Goal: Task Accomplishment & Management: Manage account settings

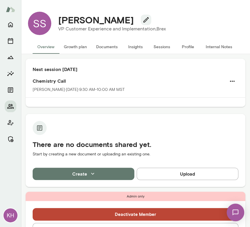
click at [159, 44] on button "Sessions" at bounding box center [162, 47] width 26 height 14
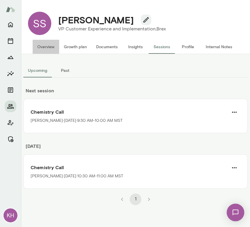
click at [45, 46] on button "Overview" at bounding box center [46, 47] width 27 height 14
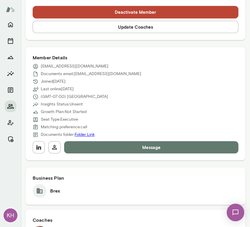
scroll to position [177, 0]
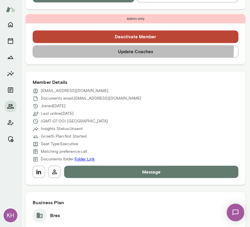
click at [107, 48] on button "Update Coaches" at bounding box center [136, 51] width 206 height 12
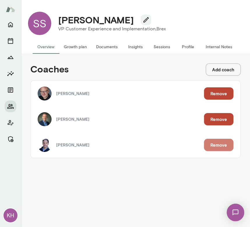
click at [218, 145] on button "Remove" at bounding box center [218, 144] width 29 height 12
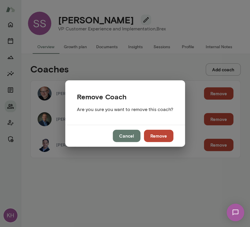
click at [157, 134] on button "Remove" at bounding box center [158, 135] width 29 height 12
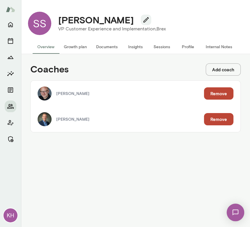
click at [163, 48] on button "Sessions" at bounding box center [162, 47] width 26 height 14
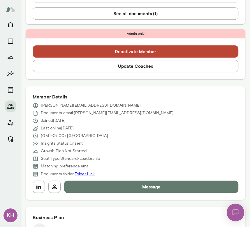
scroll to position [267, 0]
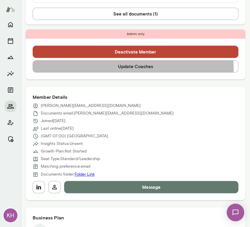
click at [104, 60] on button "Update Coaches" at bounding box center [136, 66] width 206 height 12
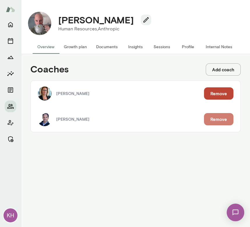
click at [218, 121] on button "Remove" at bounding box center [218, 119] width 29 height 12
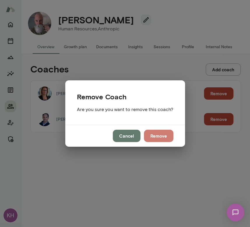
click at [163, 137] on button "Remove" at bounding box center [158, 135] width 29 height 12
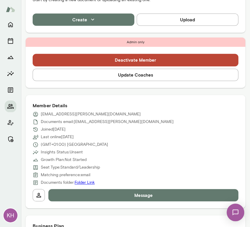
scroll to position [199, 0]
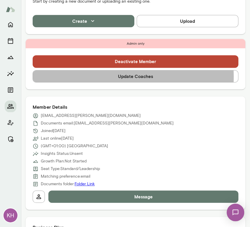
click at [107, 76] on button "Update Coaches" at bounding box center [136, 76] width 206 height 12
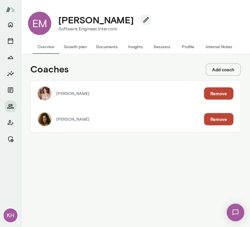
click at [220, 93] on button "Remove" at bounding box center [218, 93] width 29 height 12
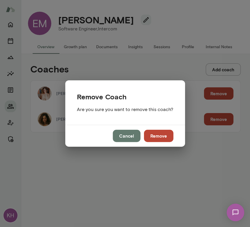
click at [163, 136] on button "Remove" at bounding box center [158, 135] width 29 height 12
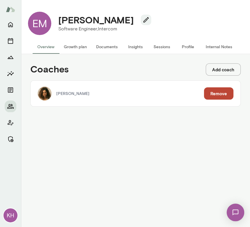
click at [219, 45] on button "Internal Notes" at bounding box center [219, 47] width 36 height 14
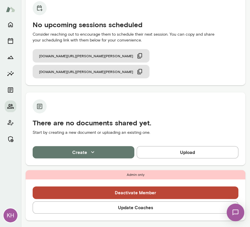
scroll to position [8, 0]
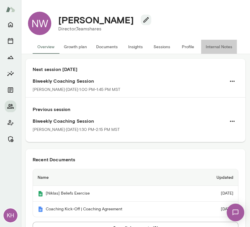
click at [209, 48] on button "Internal Notes" at bounding box center [219, 47] width 36 height 14
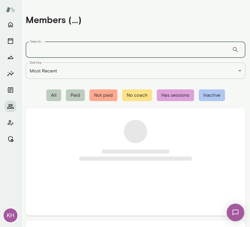
click at [51, 48] on input "Search..." at bounding box center [129, 49] width 206 height 16
paste input "**********"
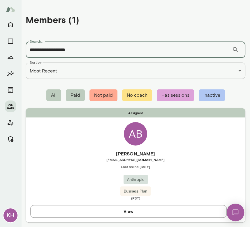
type input "**********"
click at [96, 151] on h6 "[PERSON_NAME]" at bounding box center [136, 153] width 220 height 7
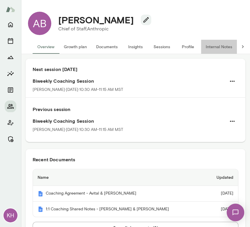
click at [220, 47] on button "Internal Notes" at bounding box center [219, 47] width 36 height 14
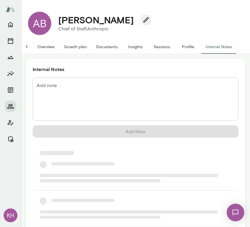
scroll to position [0, 3]
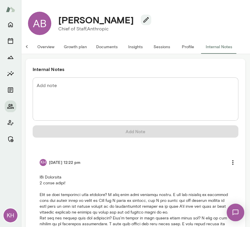
click at [48, 44] on button "Overview" at bounding box center [46, 47] width 27 height 14
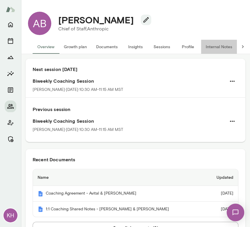
click at [218, 45] on button "Internal Notes" at bounding box center [219, 47] width 36 height 14
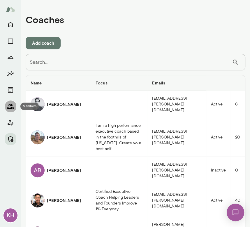
click at [13, 105] on icon "Members" at bounding box center [10, 106] width 7 height 7
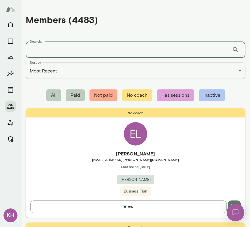
click at [47, 49] on input "Search..." at bounding box center [129, 49] width 206 height 16
paste input "*********"
type input "*********"
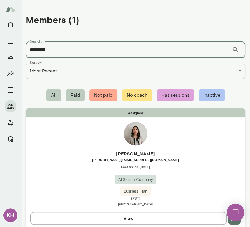
click at [73, 158] on span "janettam@anthropic.com" at bounding box center [136, 159] width 220 height 5
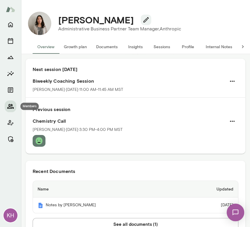
click at [10, 106] on icon "Members" at bounding box center [10, 106] width 7 height 7
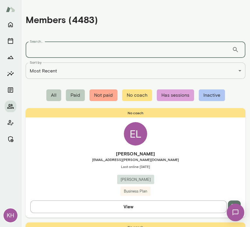
click at [37, 50] on input "Search..." at bounding box center [129, 49] width 206 height 16
paste input "**********"
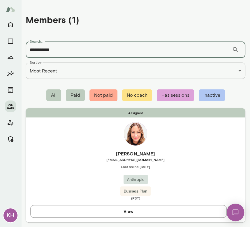
type input "**********"
click at [61, 167] on span "Last online September 30" at bounding box center [136, 166] width 220 height 5
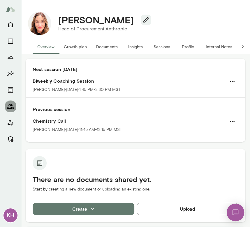
click at [11, 104] on icon "Members" at bounding box center [10, 106] width 6 height 5
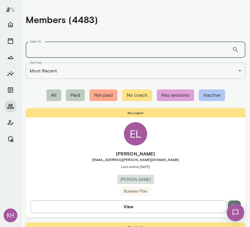
click at [50, 52] on input "Search..." at bounding box center [129, 49] width 206 height 16
paste input "*********"
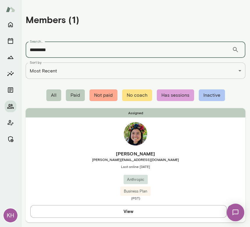
type input "*********"
click at [50, 148] on div "Assigned Maggie Vo maggie@anthropic.com Last online September 25 Anthropic Busi…" at bounding box center [136, 165] width 220 height 114
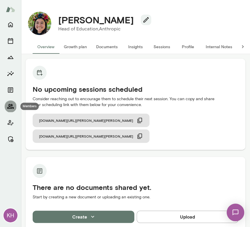
click at [11, 104] on icon "Members" at bounding box center [10, 106] width 7 height 7
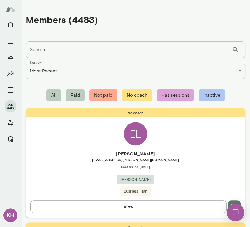
click at [57, 47] on input "Search..." at bounding box center [129, 49] width 206 height 16
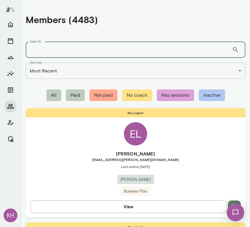
paste input "**********"
type input "**********"
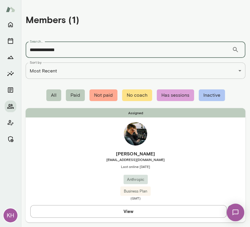
click at [68, 157] on span "smca@anthropic.com" at bounding box center [136, 159] width 220 height 5
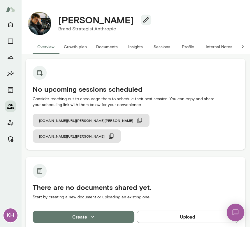
click at [13, 103] on icon "Members" at bounding box center [10, 106] width 7 height 7
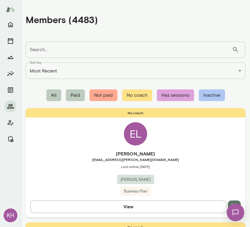
click at [51, 52] on input "Search..." at bounding box center [129, 49] width 206 height 16
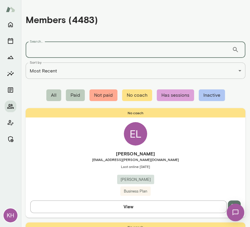
paste input "**********"
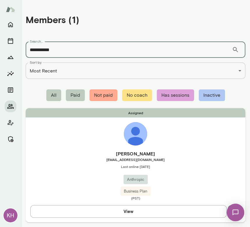
type input "**********"
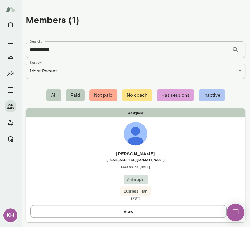
click at [79, 155] on h6 "Hyonjee Joo" at bounding box center [136, 153] width 220 height 7
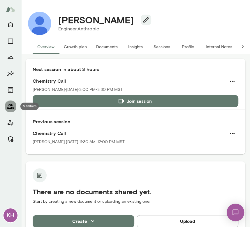
click at [10, 104] on icon "Members" at bounding box center [10, 106] width 7 height 7
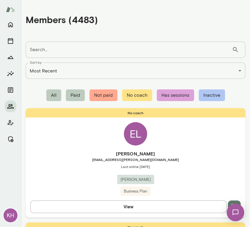
click at [43, 52] on input "Search..." at bounding box center [129, 49] width 206 height 16
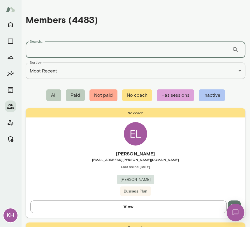
paste input "**********"
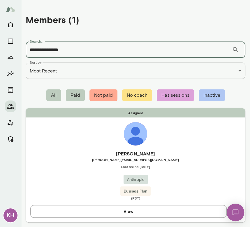
type input "**********"
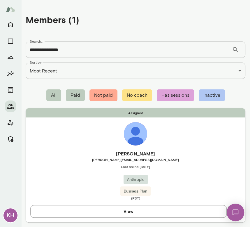
click at [66, 159] on span "michael@anthropic.com" at bounding box center [136, 159] width 220 height 5
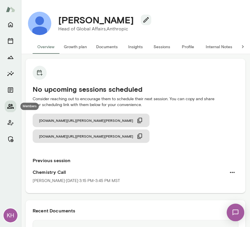
click at [9, 104] on icon "Members" at bounding box center [10, 106] width 7 height 7
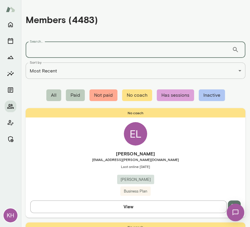
click at [39, 54] on input "Search..." at bounding box center [129, 49] width 206 height 16
paste input "**********"
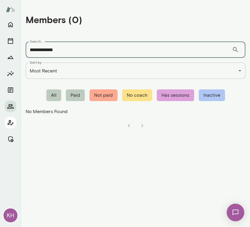
type input "**********"
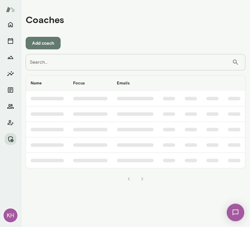
click at [70, 62] on input "Search..." at bounding box center [129, 62] width 206 height 16
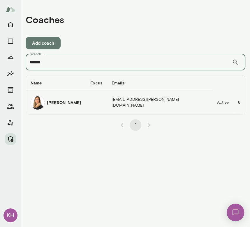
type input "******"
click at [40, 104] on img "coaches table" at bounding box center [38, 102] width 14 height 14
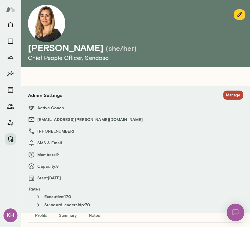
click at [228, 95] on button "Manage" at bounding box center [233, 94] width 20 height 9
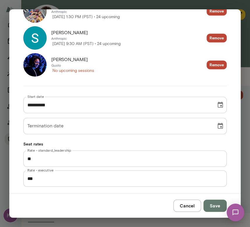
scroll to position [332, 0]
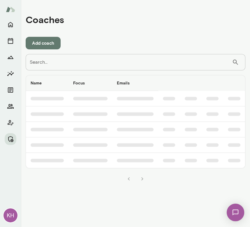
click at [87, 66] on input "Search..." at bounding box center [129, 62] width 206 height 16
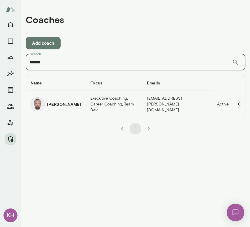
type input "******"
click at [47, 107] on h6 "Andrii Dehtiarov" at bounding box center [64, 104] width 34 height 6
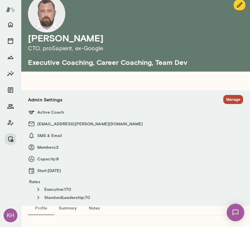
scroll to position [7, 0]
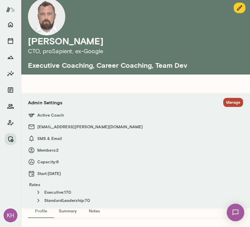
click at [229, 102] on button "Manage" at bounding box center [233, 102] width 20 height 9
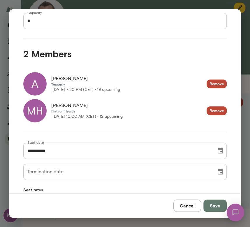
scroll to position [92, 0]
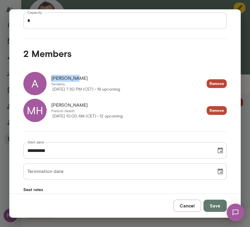
drag, startPoint x: 76, startPoint y: 78, endPoint x: 52, endPoint y: 78, distance: 23.9
click at [52, 78] on div "Aleksandar" at bounding box center [85, 78] width 69 height 7
copy span "Aleksandar"
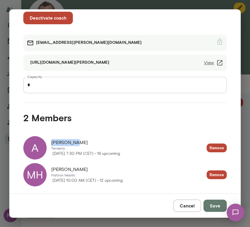
scroll to position [28, 0]
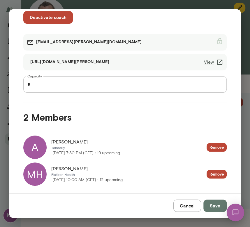
drag, startPoint x: 145, startPoint y: 110, endPoint x: 133, endPoint y: 112, distance: 12.1
click at [133, 112] on div "2 Members" at bounding box center [120, 113] width 213 height 23
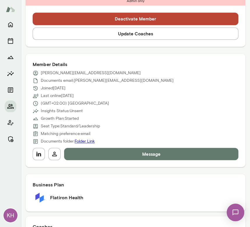
scroll to position [240, 0]
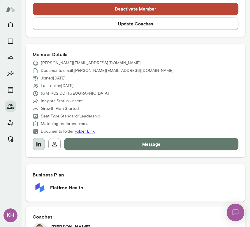
click at [37, 144] on icon "button" at bounding box center [38, 143] width 7 height 7
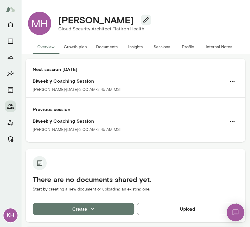
click at [157, 48] on button "Sessions" at bounding box center [162, 47] width 26 height 14
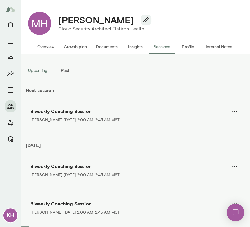
click at [64, 72] on button "Past" at bounding box center [65, 70] width 26 height 14
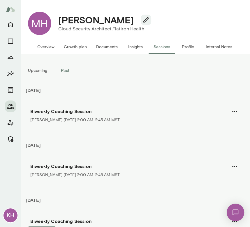
click at [42, 69] on button "Upcoming" at bounding box center [37, 70] width 29 height 14
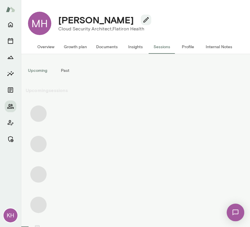
click at [63, 71] on button "Past" at bounding box center [65, 70] width 26 height 14
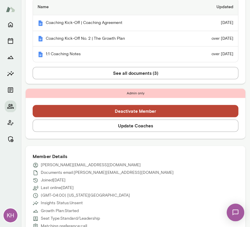
scroll to position [236, 0]
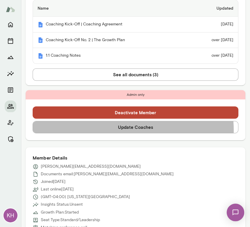
click at [122, 121] on button "Update Coaches" at bounding box center [136, 127] width 206 height 12
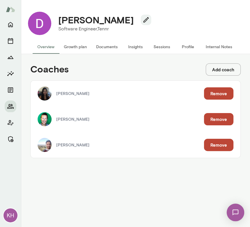
click at [222, 96] on button "Remove" at bounding box center [218, 93] width 29 height 12
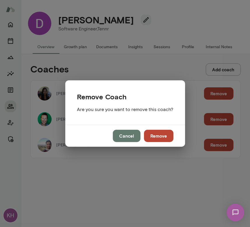
click at [165, 135] on button "Remove" at bounding box center [158, 135] width 29 height 12
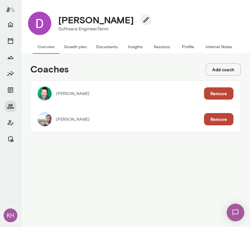
click at [215, 93] on button "Remove" at bounding box center [218, 93] width 29 height 12
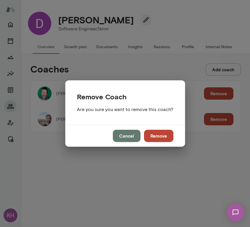
click at [159, 136] on button "Remove" at bounding box center [158, 135] width 29 height 12
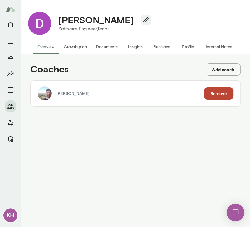
click at [218, 93] on button "Remove" at bounding box center [218, 93] width 29 height 12
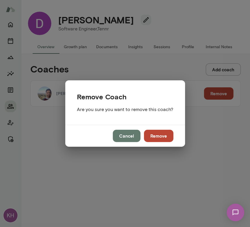
click at [157, 137] on button "Remove" at bounding box center [158, 135] width 29 height 12
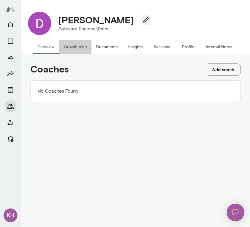
click at [75, 45] on button "Growth plan" at bounding box center [75, 47] width 32 height 14
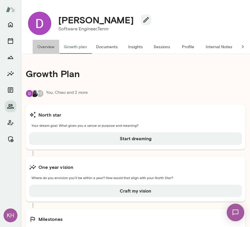
click at [48, 45] on button "Overview" at bounding box center [46, 47] width 27 height 14
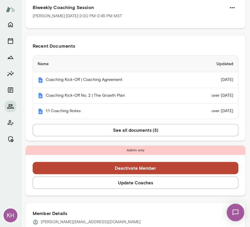
scroll to position [136, 0]
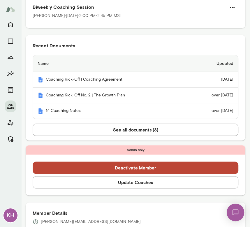
click at [136, 167] on button "Deactivate Member" at bounding box center [136, 167] width 206 height 12
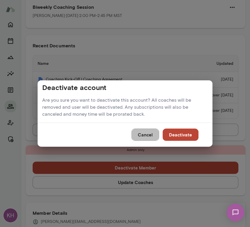
click at [150, 134] on button "Cancel" at bounding box center [145, 134] width 28 height 12
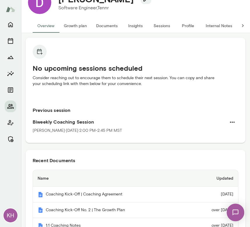
scroll to position [0, 0]
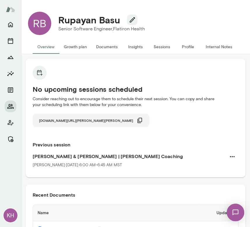
click at [137, 118] on icon "button" at bounding box center [140, 120] width 6 height 6
